Goal: Communication & Community: Connect with others

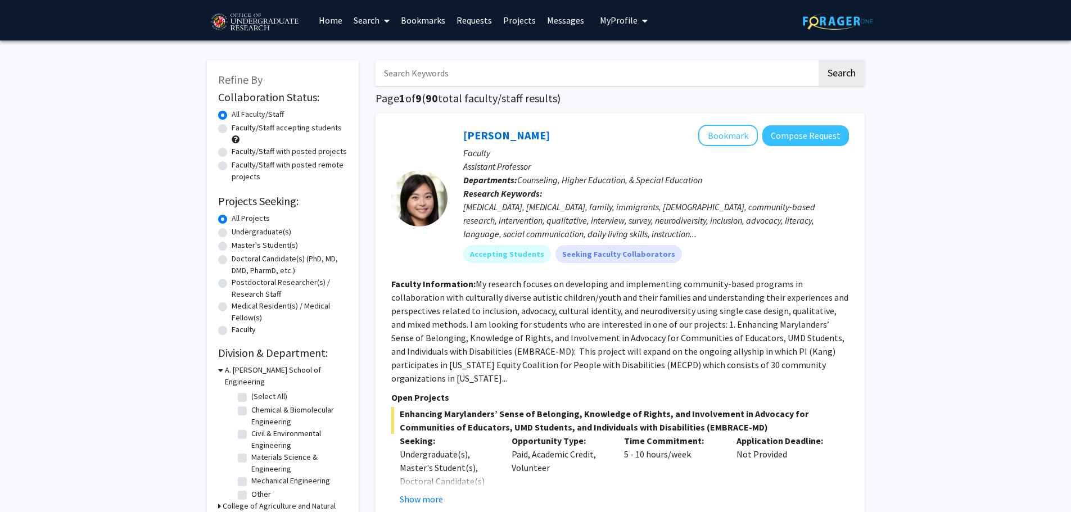
click at [521, 28] on link "Projects" at bounding box center [519, 20] width 44 height 39
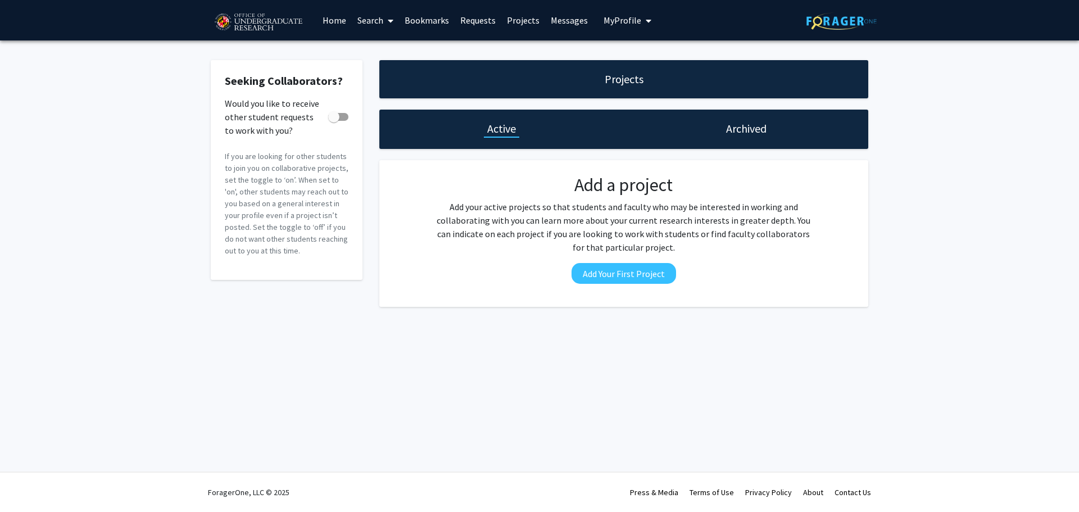
click at [387, 19] on span at bounding box center [388, 20] width 10 height 39
click at [574, 19] on link "Messages" at bounding box center [569, 20] width 48 height 39
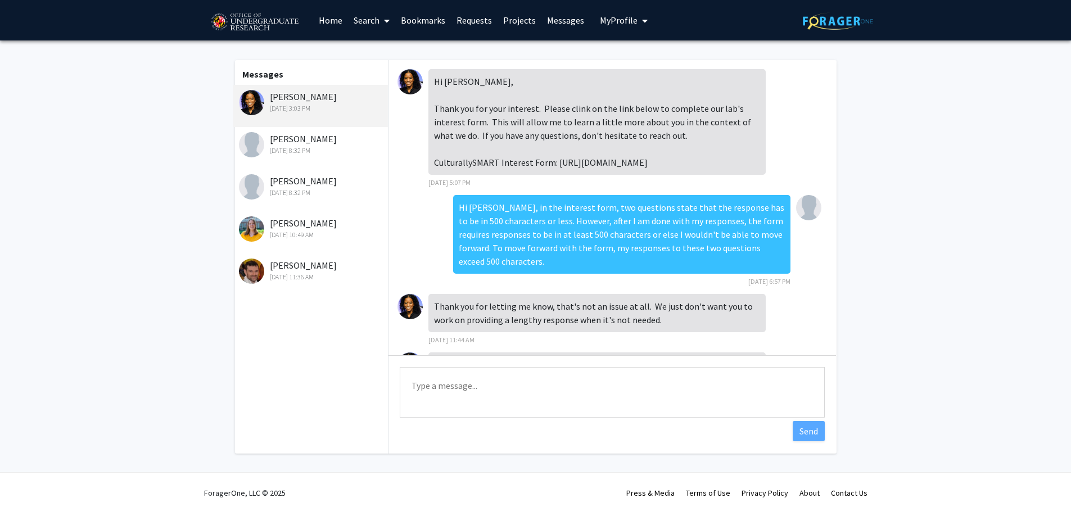
click at [319, 139] on div "[PERSON_NAME] [DATE] 8:32 PM" at bounding box center [312, 144] width 147 height 24
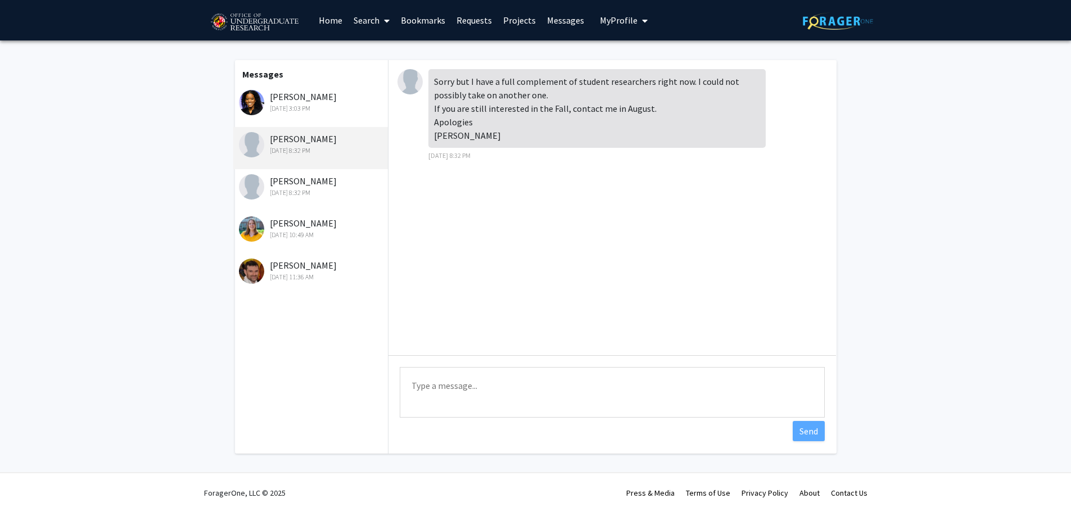
click at [334, 102] on div "[PERSON_NAME] [DATE] 3:03 PM" at bounding box center [312, 102] width 147 height 24
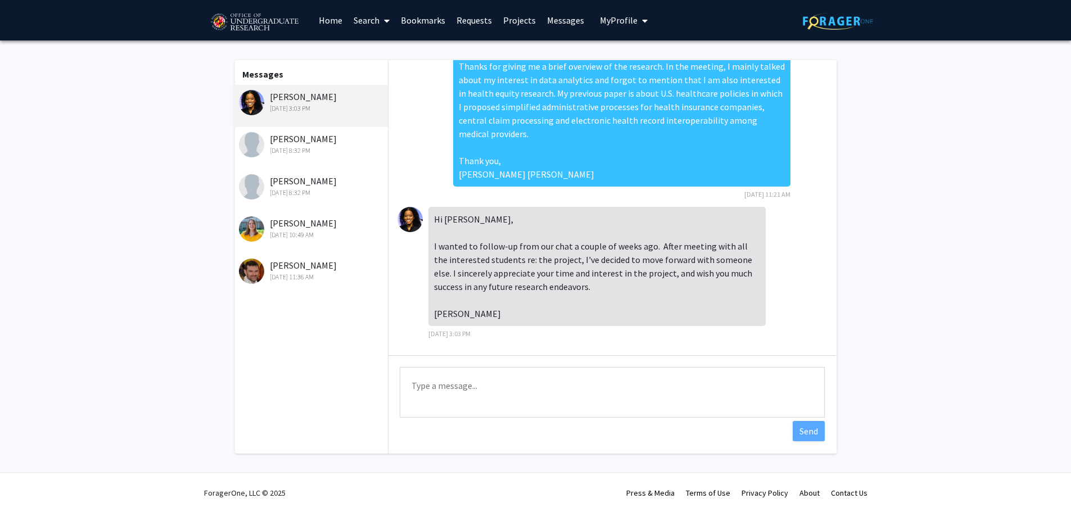
click at [370, 22] on link "Search" at bounding box center [371, 20] width 47 height 39
click at [334, 22] on link "Home" at bounding box center [330, 20] width 35 height 39
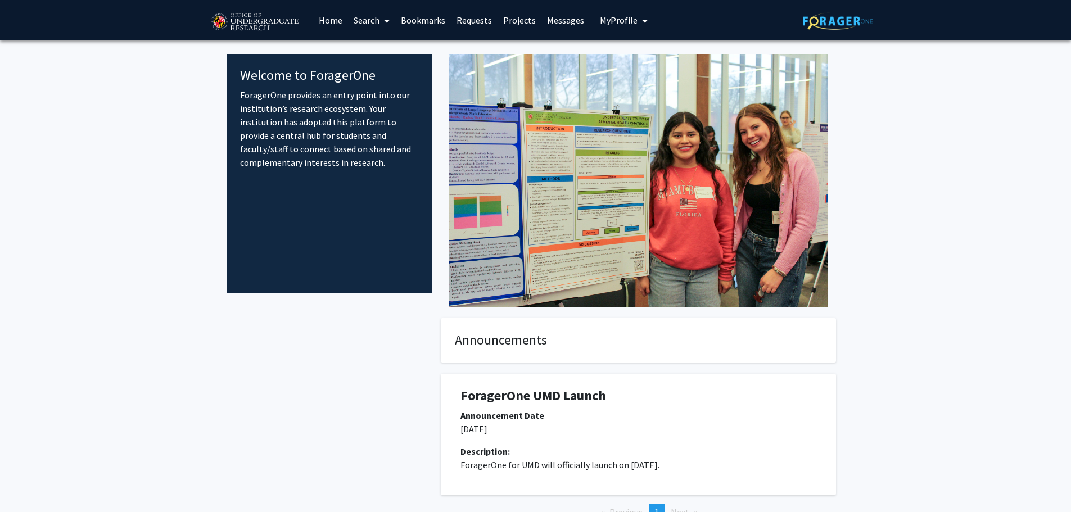
click at [625, 16] on span "My Profile" at bounding box center [619, 20] width 38 height 11
